Goal: Complete application form: Complete application form

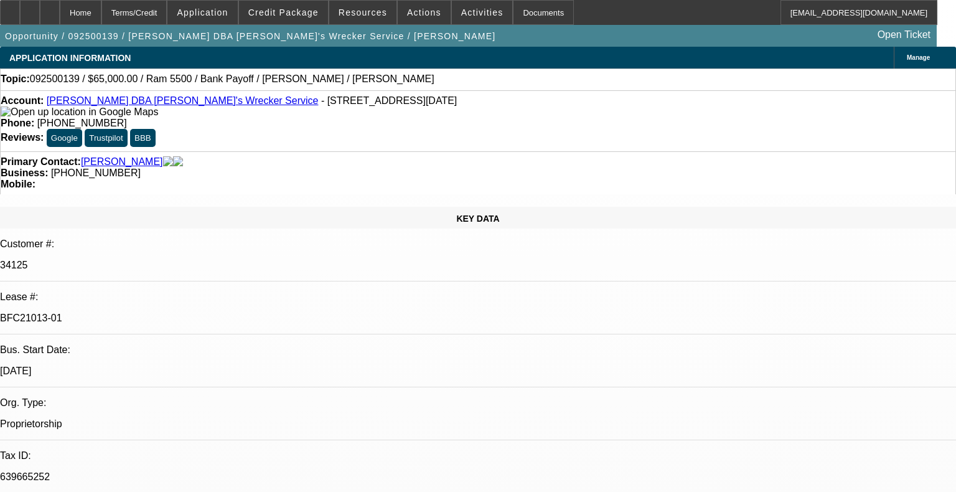
select select "0"
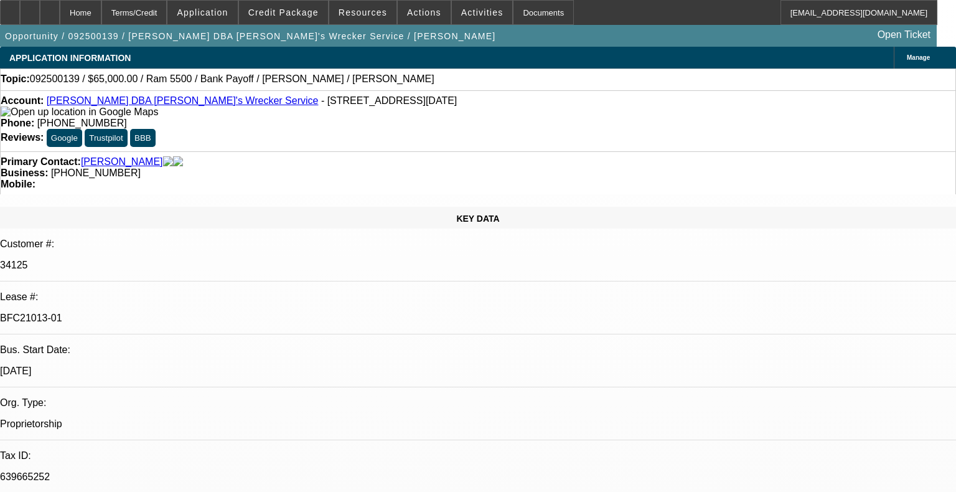
select select "0"
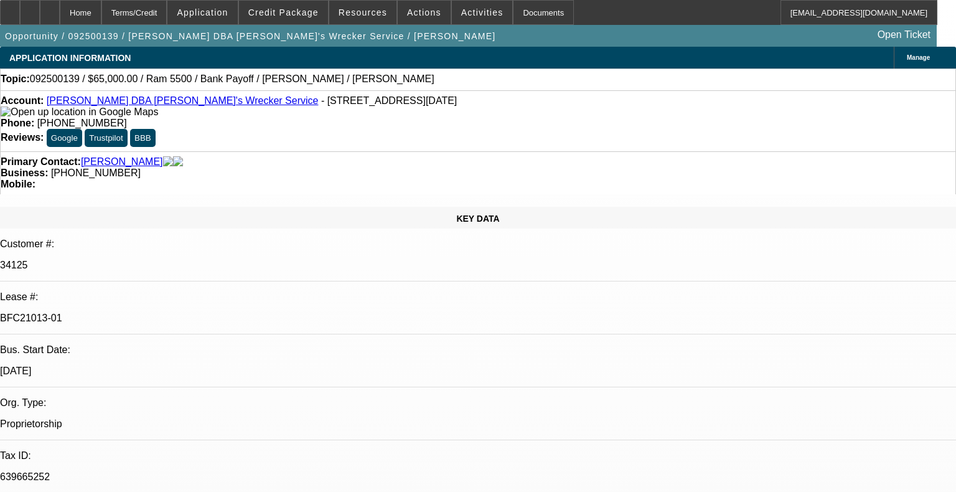
select select "0"
select select "1"
select select "6"
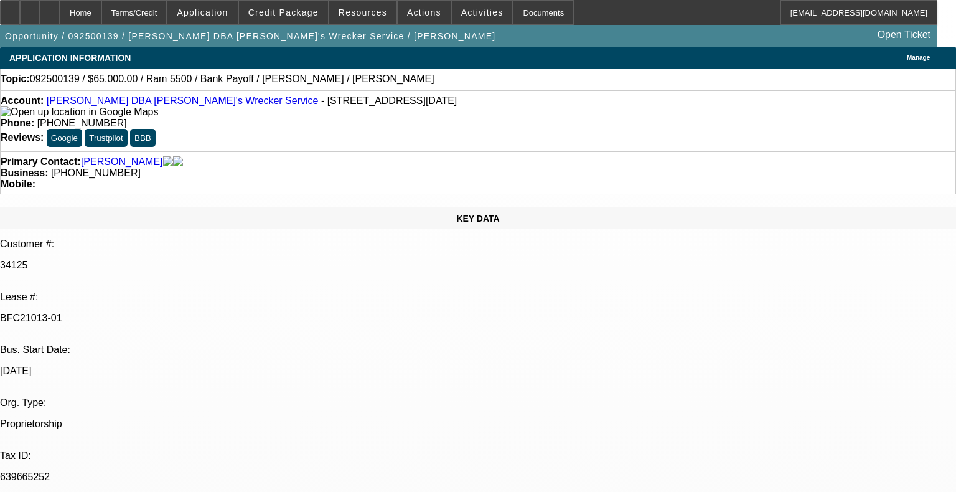
select select "1"
select select "6"
select select "1"
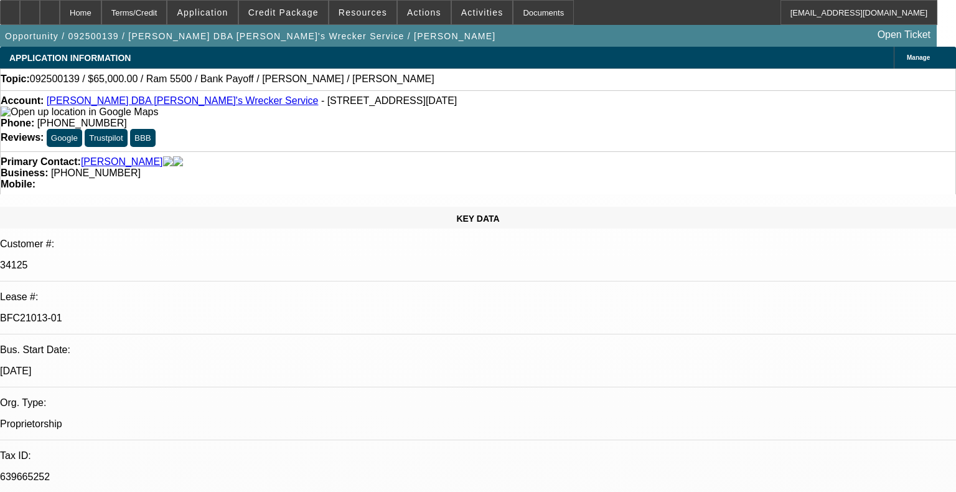
select select "6"
select select "1"
select select "6"
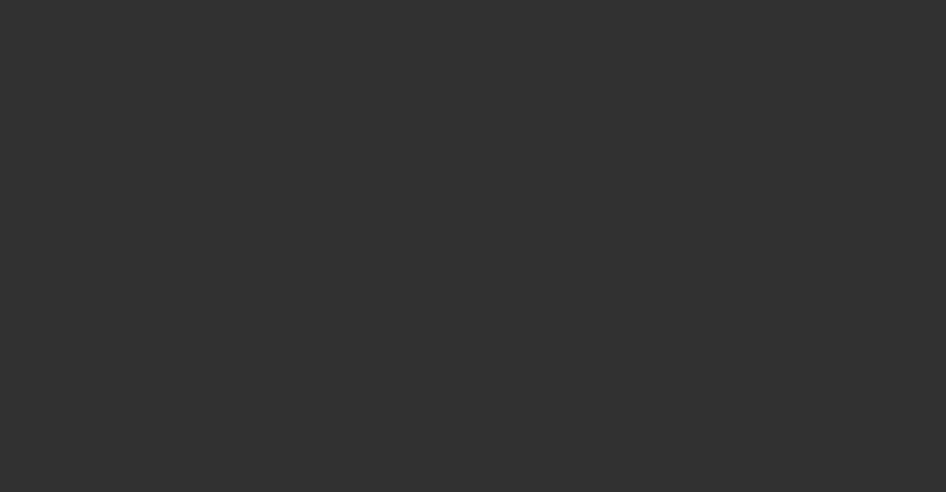
select select "0"
select select "2"
select select "0"
select select "2"
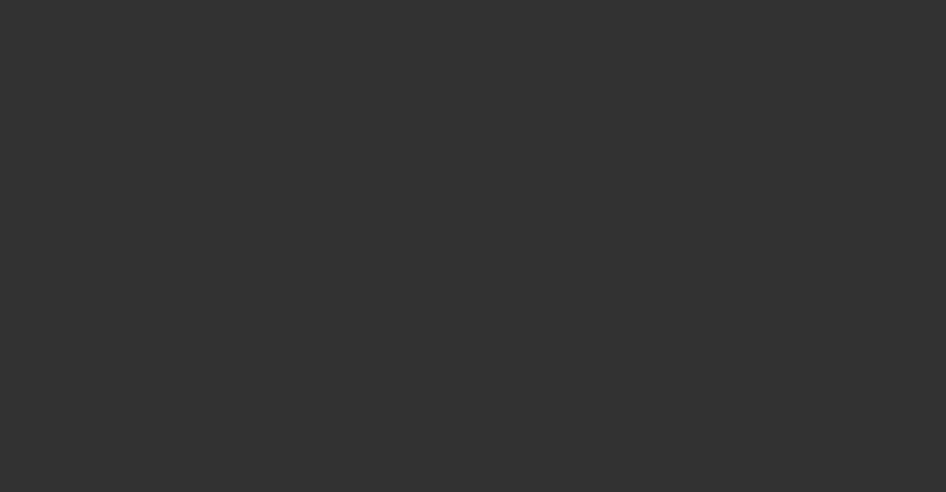
select select "0"
select select "2"
select select "0"
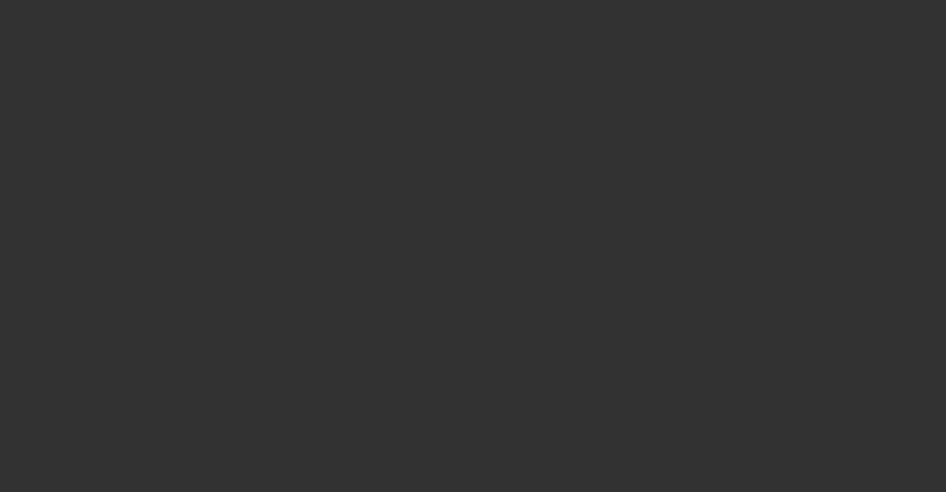
select select "2"
select select "0"
select select "1"
select select "2"
select select "6"
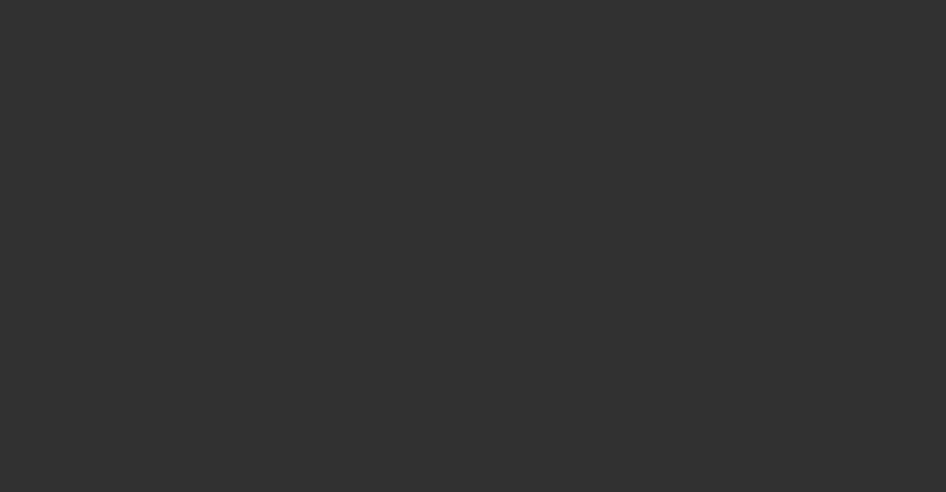
select select "1"
select select "2"
select select "1"
select select "2"
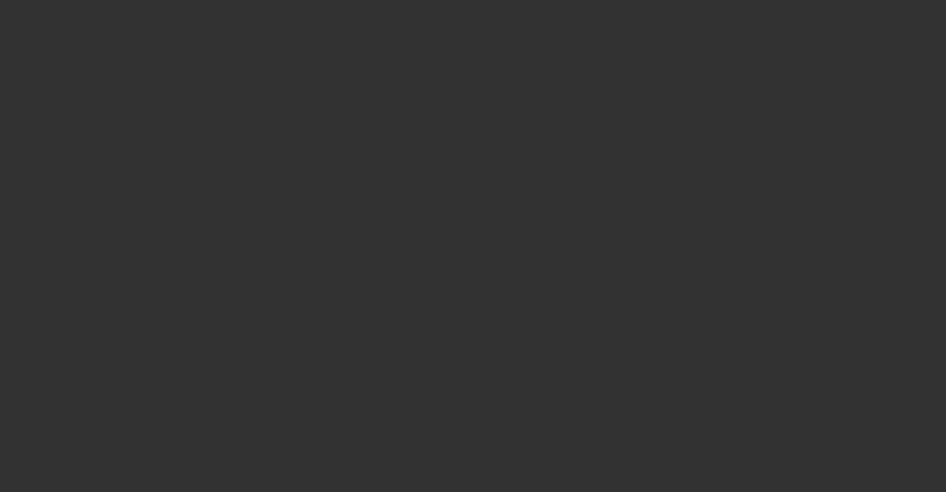
select select "6"
select select "1"
select select "2"
select select "6"
